Goal: Task Accomplishment & Management: Use online tool/utility

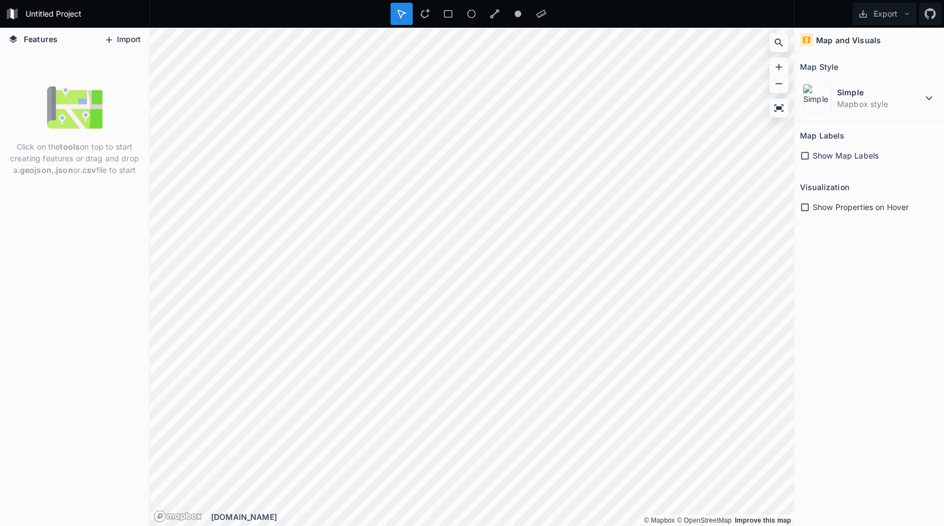
click at [133, 32] on button "Import" at bounding box center [123, 40] width 48 height 18
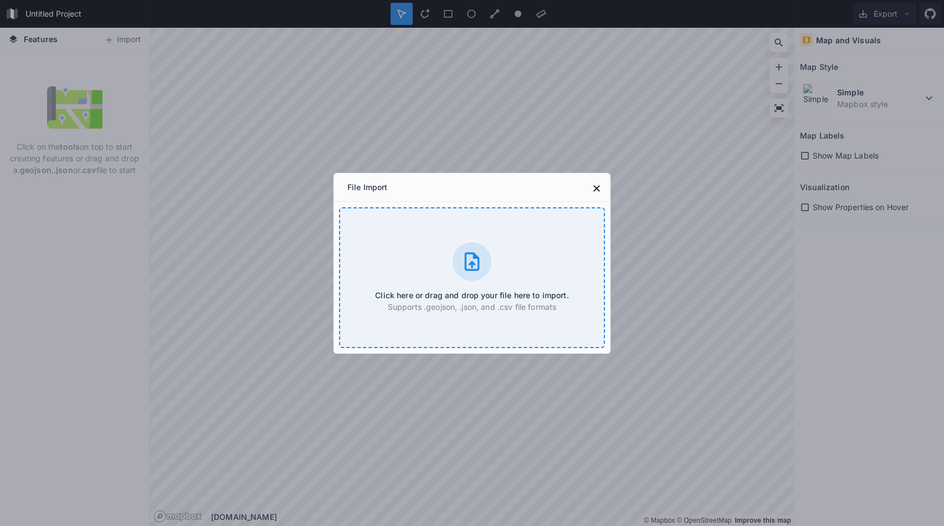
click at [464, 247] on div at bounding box center [472, 261] width 39 height 39
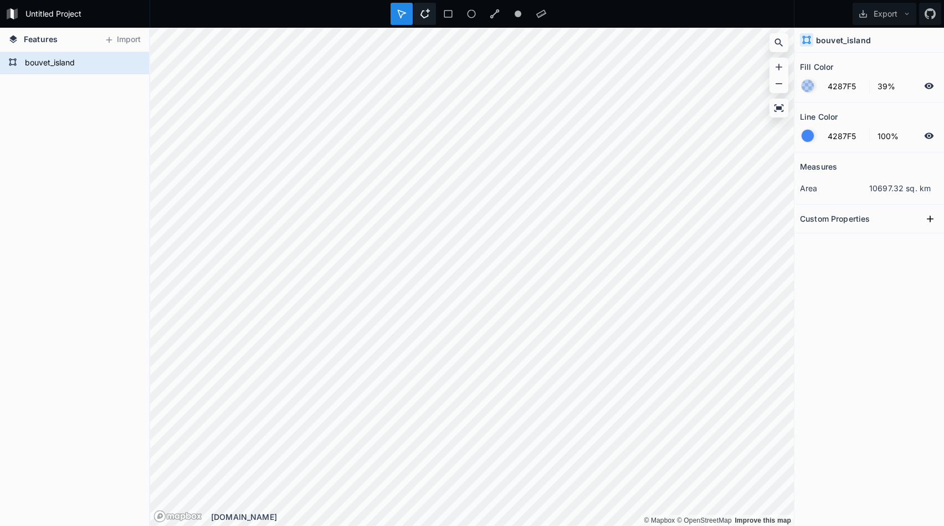
click at [424, 16] on icon at bounding box center [425, 14] width 10 height 10
click at [55, 66] on div "Delete" at bounding box center [90, 72] width 111 height 23
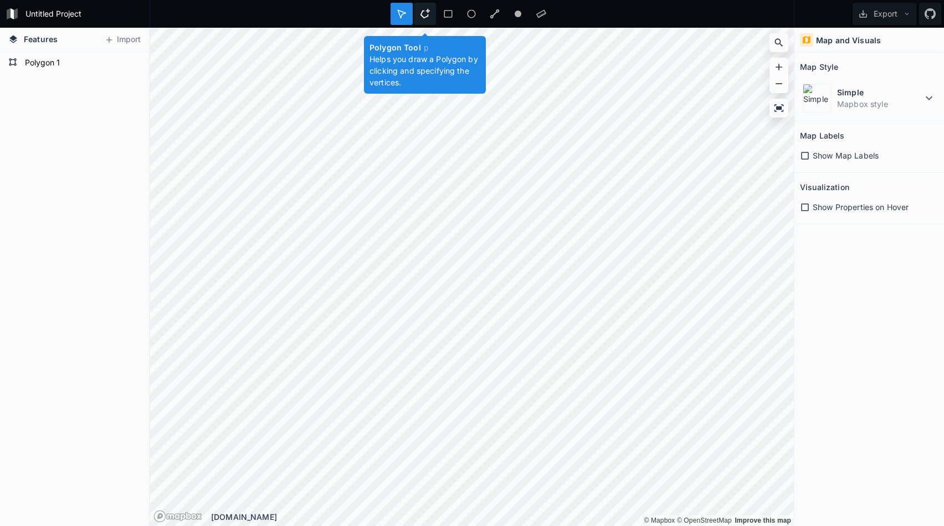
click at [422, 16] on icon at bounding box center [424, 13] width 9 height 9
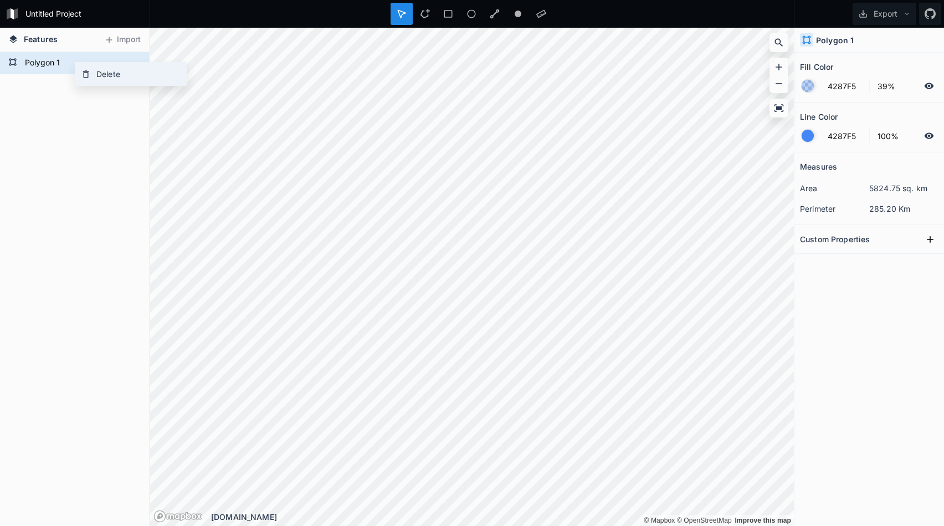
click at [98, 76] on div "Delete" at bounding box center [130, 74] width 111 height 23
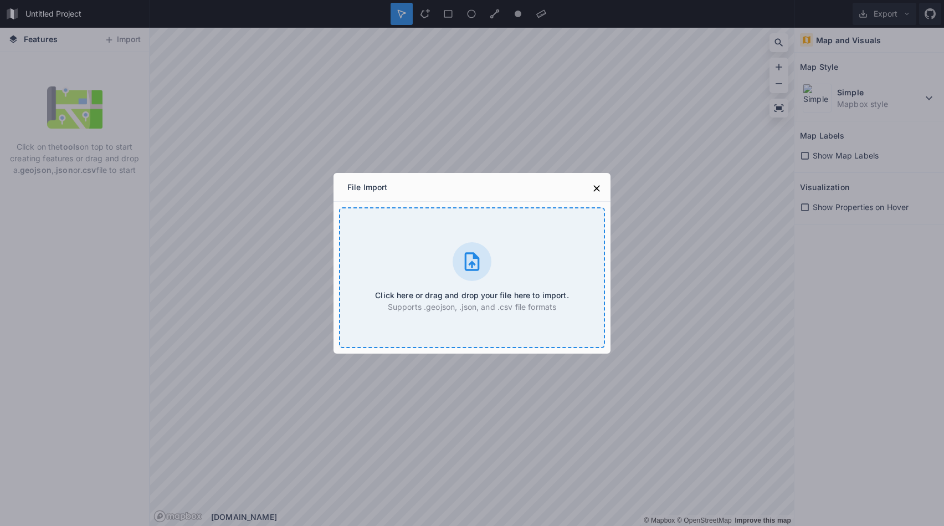
click at [438, 256] on div "Click here or drag and drop your file here to import. Supports .geojson, .json,…" at bounding box center [472, 277] width 266 height 141
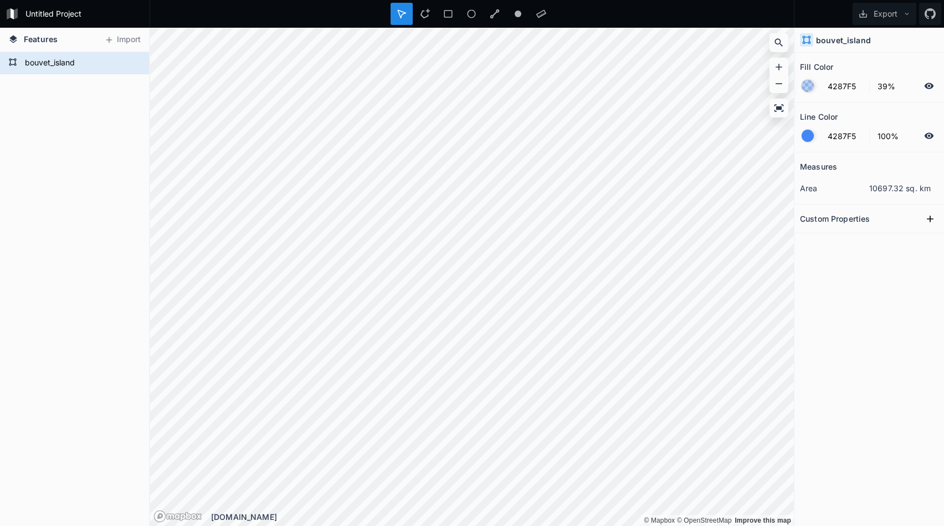
click at [96, 105] on div "bouvet_island" at bounding box center [74, 289] width 149 height 474
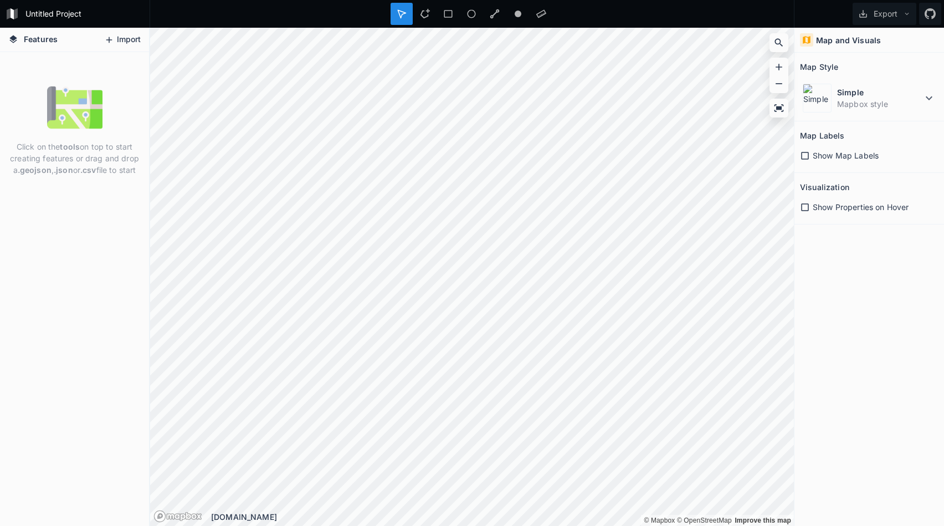
click at [135, 47] on button "Import" at bounding box center [123, 40] width 48 height 18
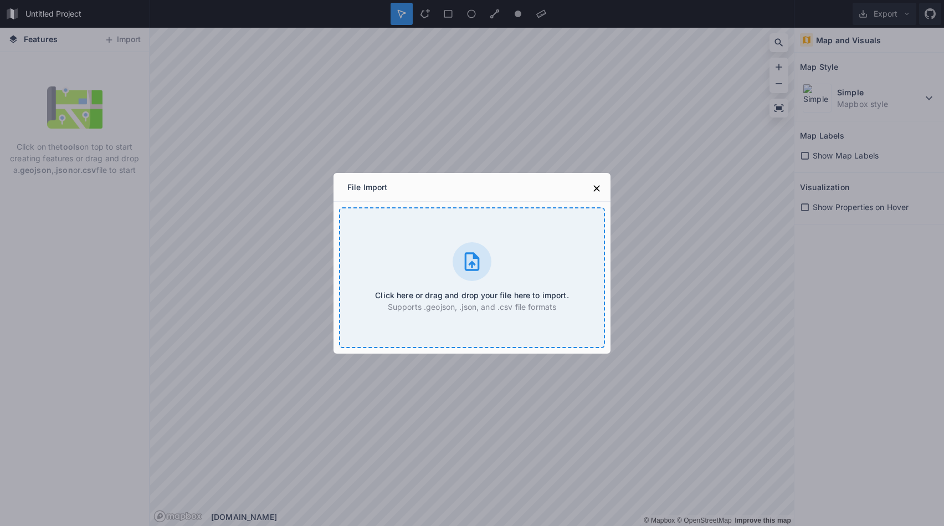
click at [401, 224] on div "Click here or drag and drop your file here to import. Supports .geojson, .json,…" at bounding box center [472, 277] width 266 height 141
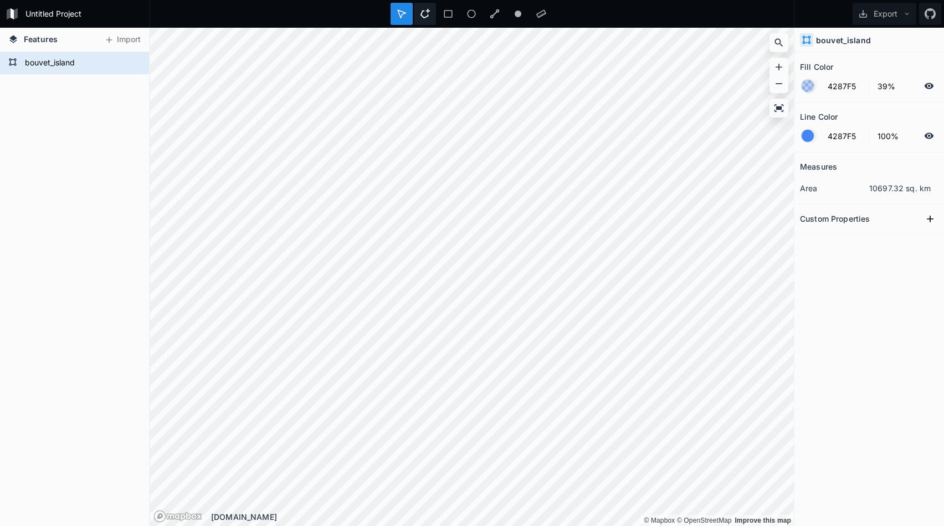
click at [431, 16] on div at bounding box center [425, 14] width 22 height 22
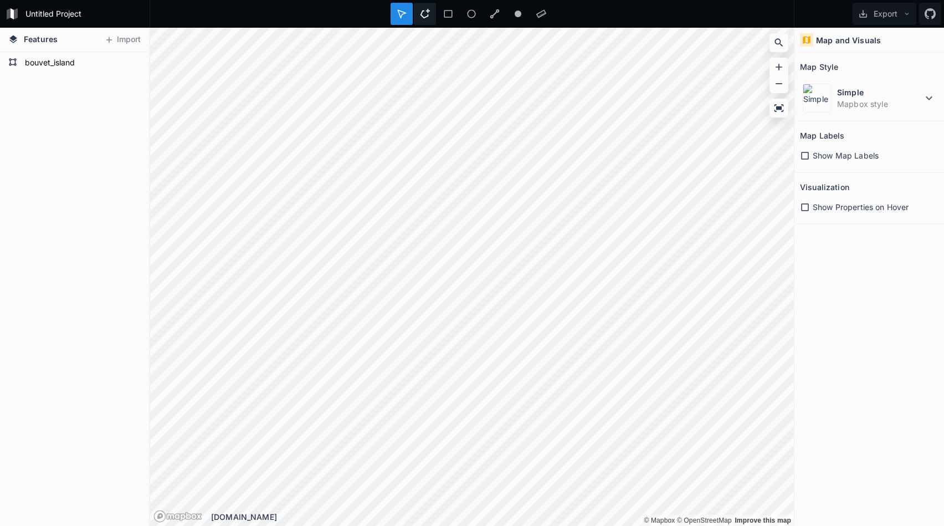
click at [419, 13] on div at bounding box center [425, 14] width 22 height 22
click at [425, 13] on icon at bounding box center [425, 14] width 10 height 10
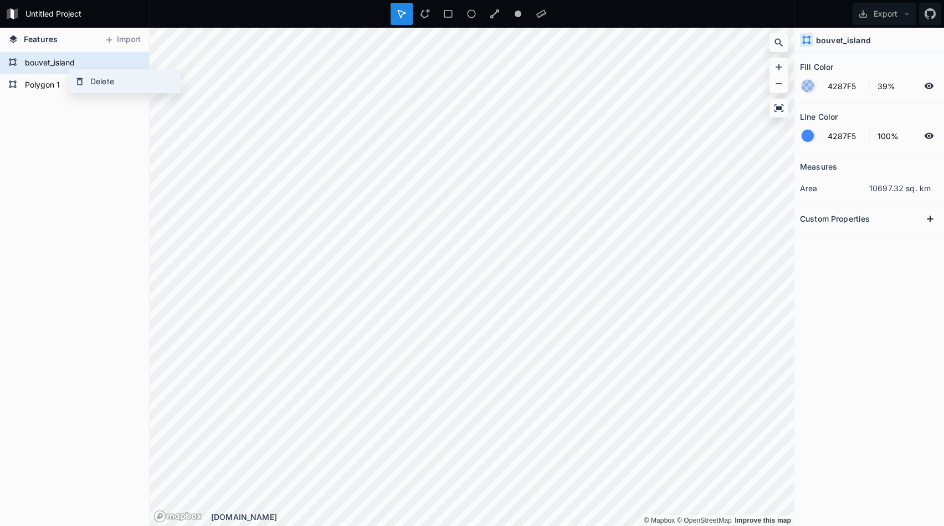
click at [91, 78] on div "Delete" at bounding box center [124, 81] width 111 height 23
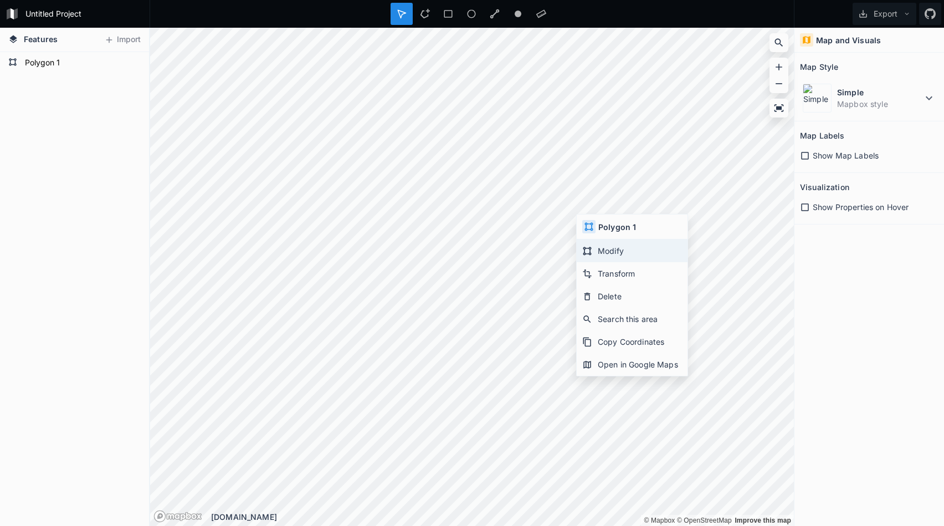
click at [601, 253] on div "Modify" at bounding box center [632, 250] width 111 height 23
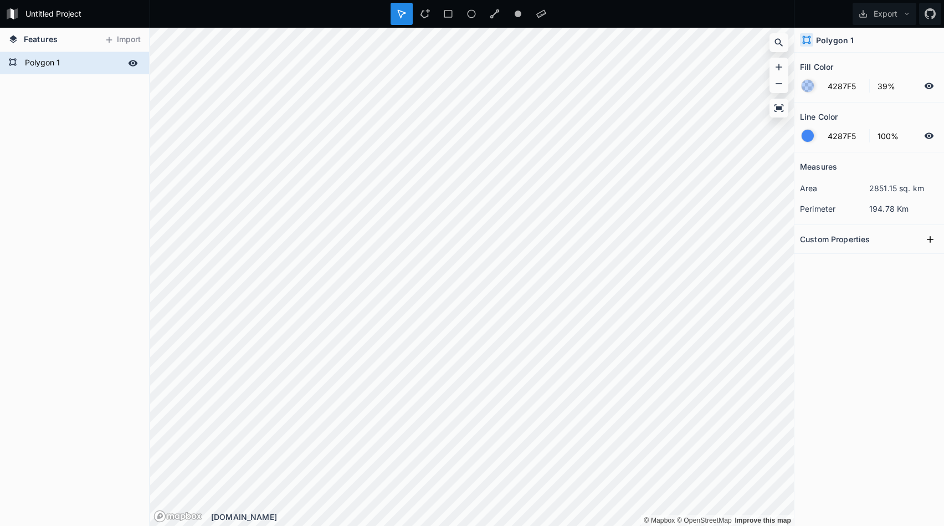
click at [54, 64] on form "Polygon 1" at bounding box center [74, 63] width 104 height 17
click at [45, 61] on form "Polygon 1" at bounding box center [74, 63] width 104 height 17
click at [25, 61] on form "Polygon 1" at bounding box center [74, 63] width 104 height 17
type input "bouvet-islands"
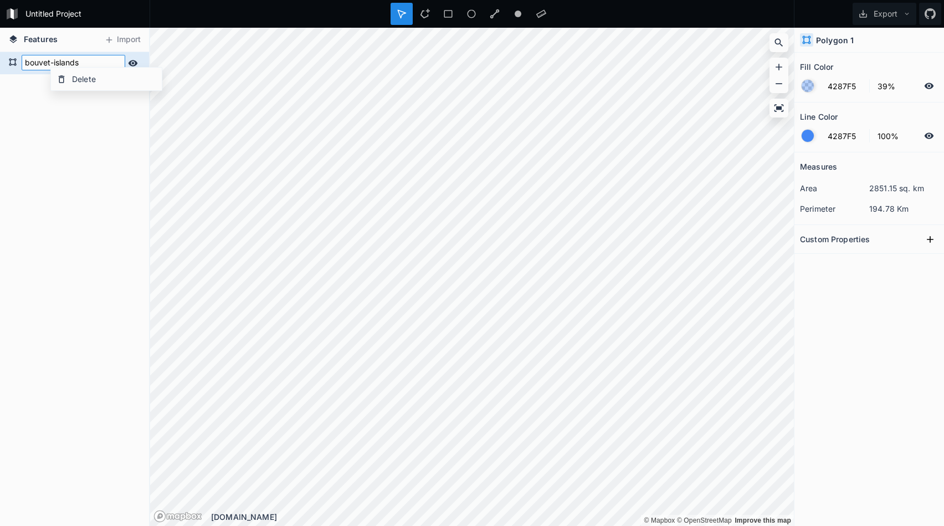
click input "submit" at bounding box center [0, 0] width 0 height 0
click at [879, 15] on button "Export" at bounding box center [885, 14] width 64 height 22
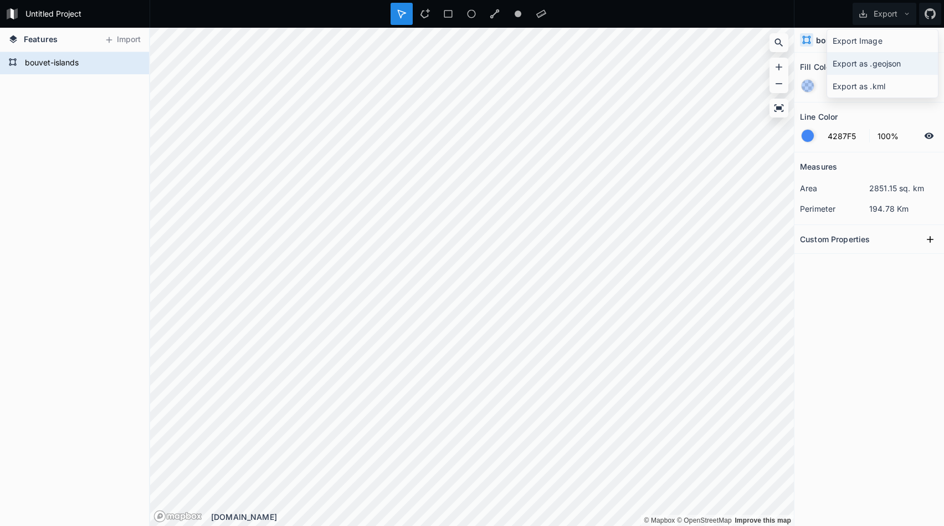
click at [865, 58] on div "Export as .geojson" at bounding box center [882, 63] width 111 height 23
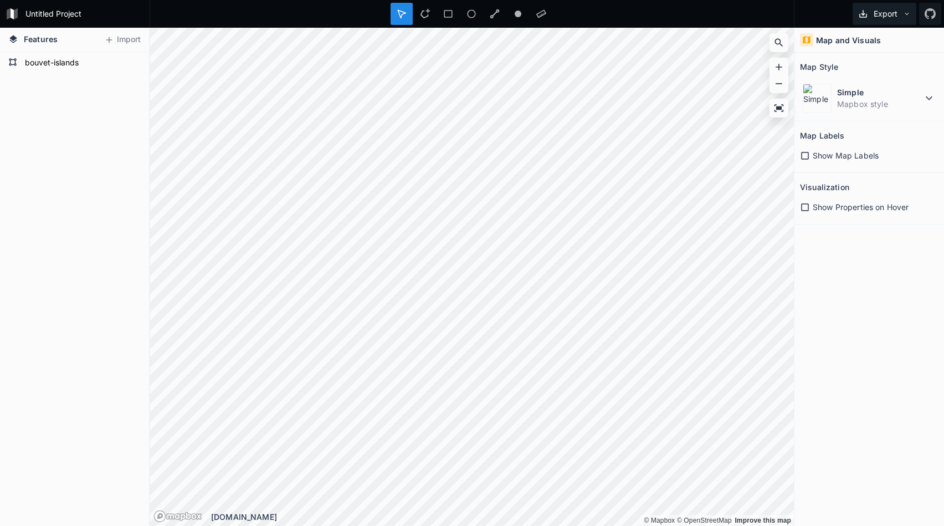
click at [873, 15] on button "Export" at bounding box center [885, 14] width 64 height 22
click at [860, 71] on div "Export as .geojson" at bounding box center [882, 63] width 111 height 23
